Goal: Find specific page/section: Find specific page/section

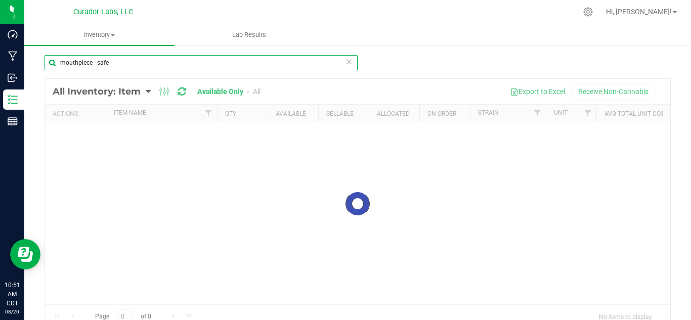
click at [141, 61] on input "mouthpiece - safe" at bounding box center [200, 62] width 313 height 15
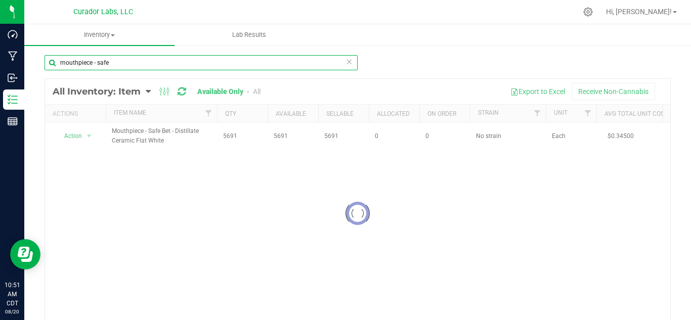
click at [141, 61] on input "mouthpiece - safe" at bounding box center [200, 62] width 313 height 15
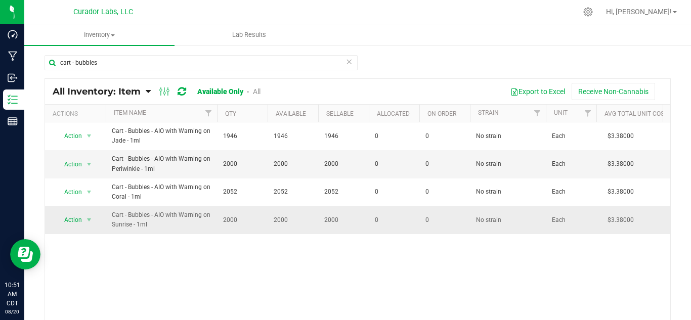
drag, startPoint x: 152, startPoint y: 224, endPoint x: 109, endPoint y: 226, distance: 42.5
click at [109, 226] on td "Cart - Bubbles - AIO with Warning on Sunrise - 1ml" at bounding box center [161, 219] width 111 height 27
copy span "Cart - Bubbles - AIO with Warning on Sunrise - 1ml"
click at [109, 226] on td "Cart - Bubbles - AIO with Warning on Sunrise - 1ml" at bounding box center [161, 219] width 111 height 27
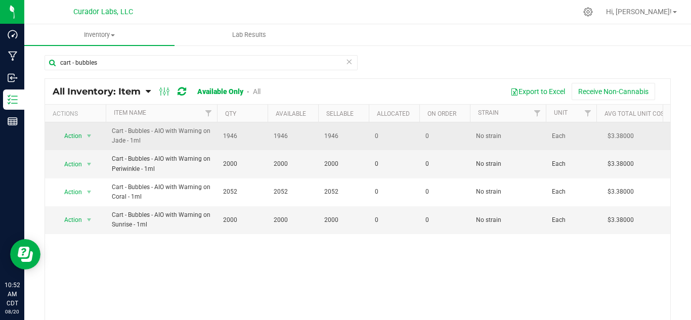
drag, startPoint x: 142, startPoint y: 140, endPoint x: 111, endPoint y: 133, distance: 31.5
click at [111, 133] on td "Cart - Bubbles - AIO with Warning on Jade - 1ml" at bounding box center [161, 136] width 111 height 28
copy span "Cart - Bubbles - AIO with Warning on Jade - 1ml"
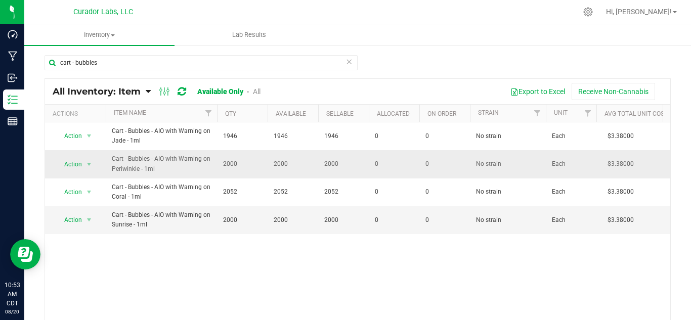
click at [141, 166] on span "Cart - Bubbles - AIO with Warning on Periwinkle - 1ml" at bounding box center [161, 163] width 99 height 19
copy td "Cart - Bubbles - AIO with Warning on Periwinkle - 1ml"
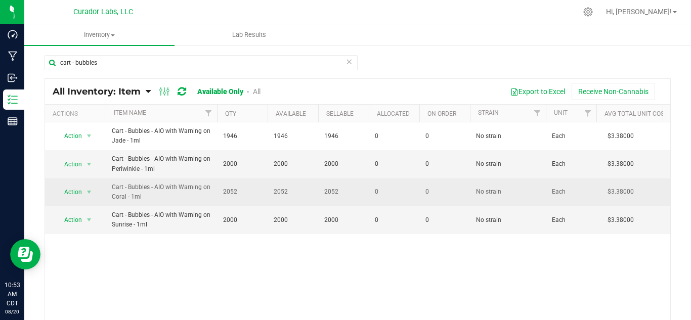
click at [140, 190] on span "Cart - Bubbles - AIO with Warning on Coral - 1ml" at bounding box center [161, 192] width 99 height 19
copy td "Cart - Bubbles - AIO with Warning on Coral - 1ml"
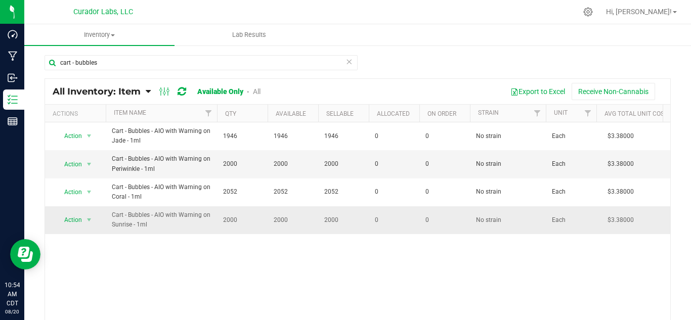
click at [135, 221] on span "Cart - Bubbles - AIO with Warning on Sunrise - 1ml" at bounding box center [161, 219] width 99 height 19
copy td "Cart - Bubbles - AIO with Warning on Sunrise - 1ml"
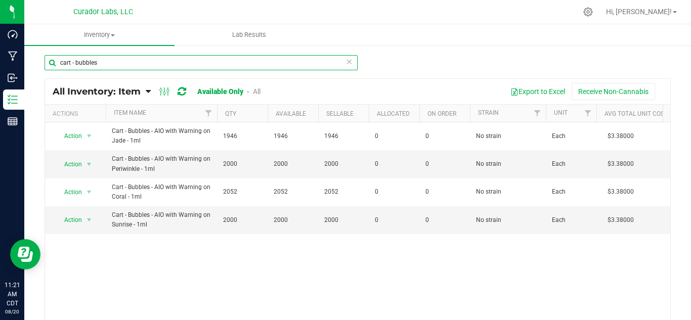
click at [106, 58] on input "cart - bubbles" at bounding box center [200, 62] width 313 height 15
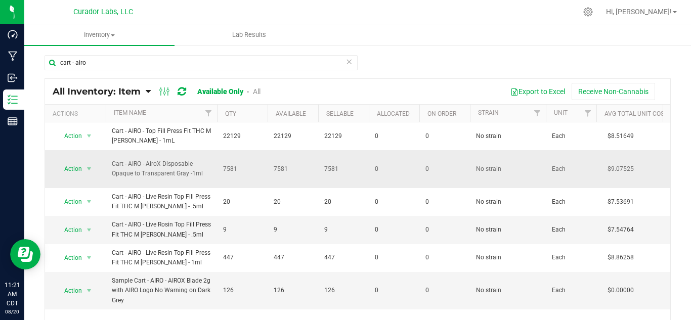
drag, startPoint x: 203, startPoint y: 172, endPoint x: 107, endPoint y: 172, distance: 96.6
click at [107, 172] on td "Cart - AIRO - AiroX Disposable Opaque to Transparent Gray -1ml" at bounding box center [161, 169] width 111 height 38
copy span "Cart - AIRO - AiroX Disposable Opaque to Transparent Gray -1ml"
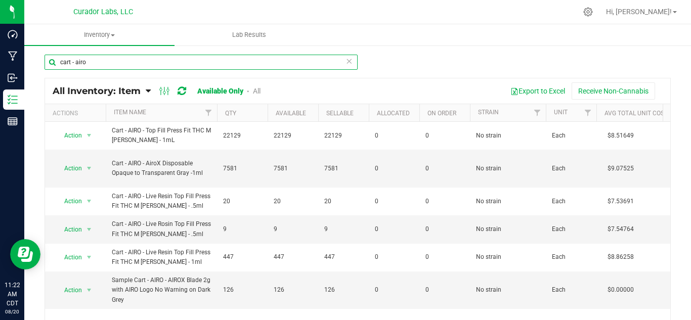
click at [92, 62] on input "cart - airo" at bounding box center [200, 62] width 313 height 15
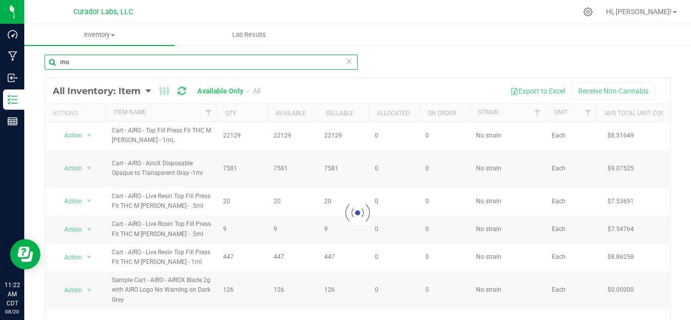
type input "m"
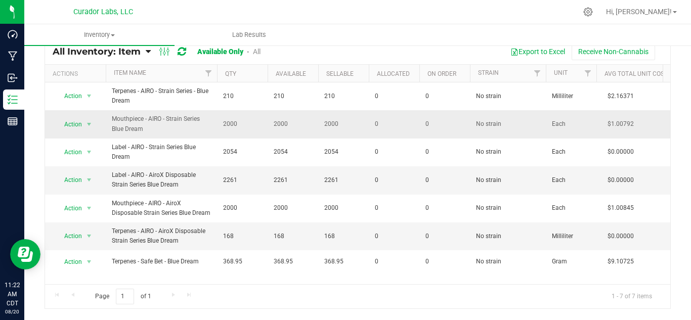
scroll to position [40, 0]
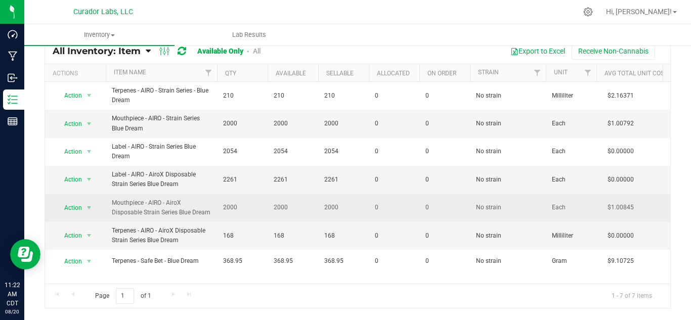
drag, startPoint x: 209, startPoint y: 211, endPoint x: 109, endPoint y: 203, distance: 99.9
click at [109, 203] on td "Mouthpiece - AIRO - AiroX Disposable Strain Series Blue Dream" at bounding box center [161, 208] width 111 height 28
copy span "Mouthpiece - AIRO - AiroX Disposable Strain Series Blue Dream"
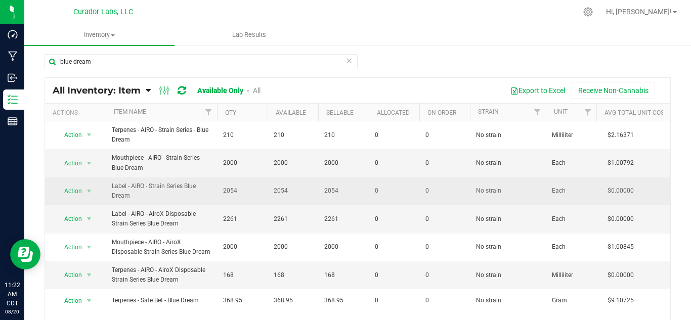
scroll to position [0, 0]
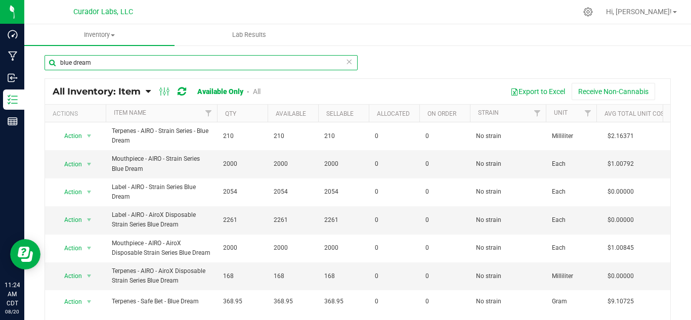
click at [97, 61] on input "blue dream" at bounding box center [200, 62] width 313 height 15
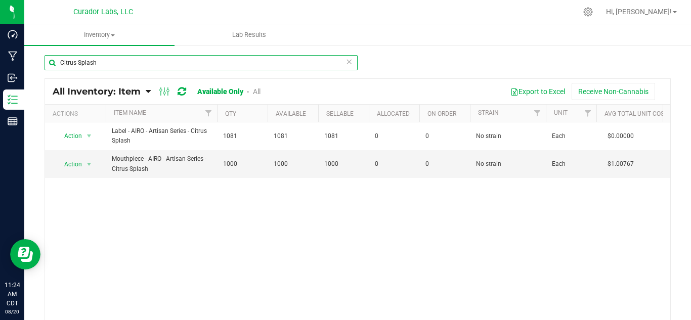
type input "Citrus Splash"
